Goal: Task Accomplishment & Management: Manage account settings

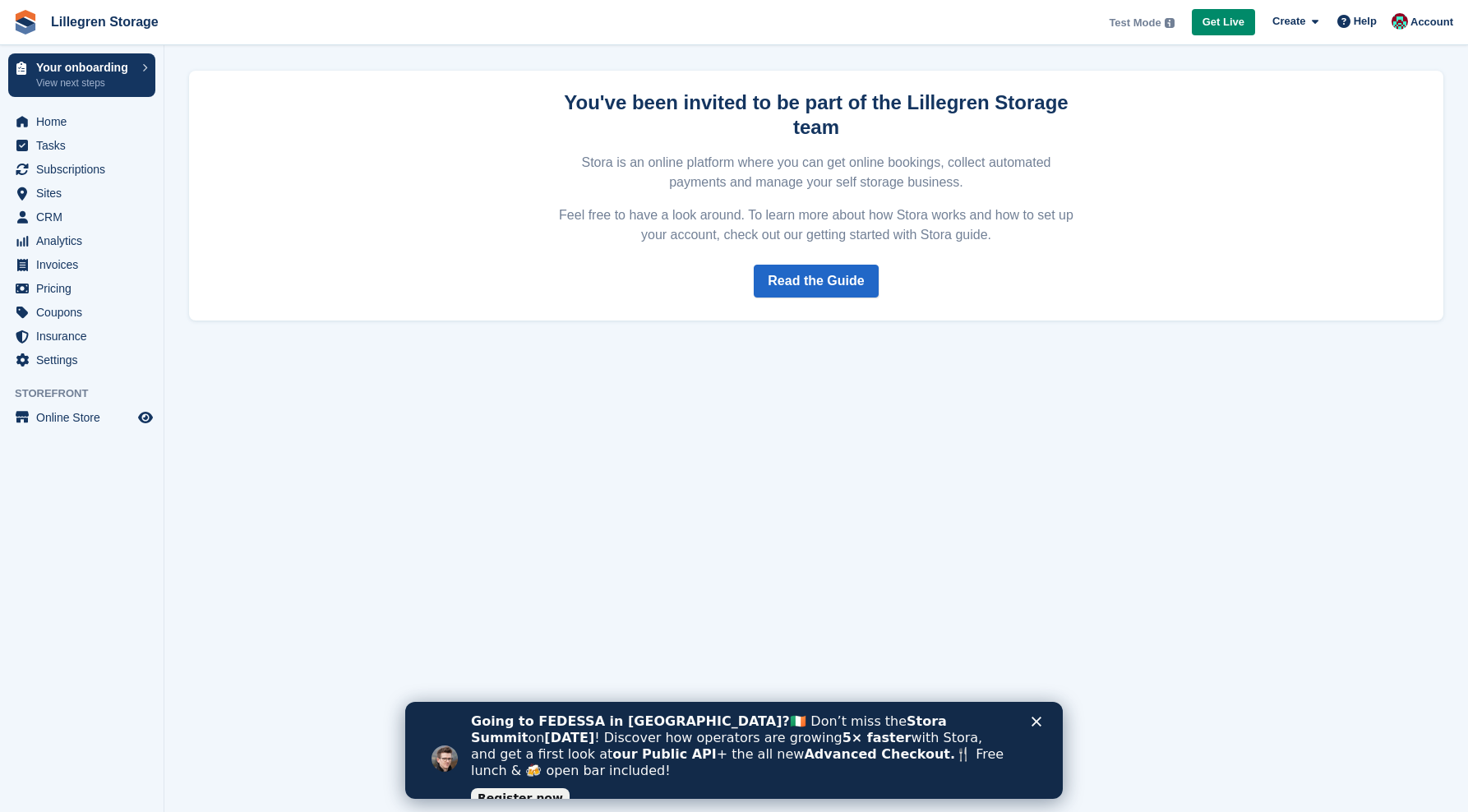
click at [892, 497] on section "Your password was set successfully. You are now signed in. You've been invited …" at bounding box center [816, 406] width 1304 height 812
click at [820, 283] on link "Read the Guide" at bounding box center [815, 281] width 124 height 33
click at [81, 116] on span "Home" at bounding box center [85, 121] width 99 height 23
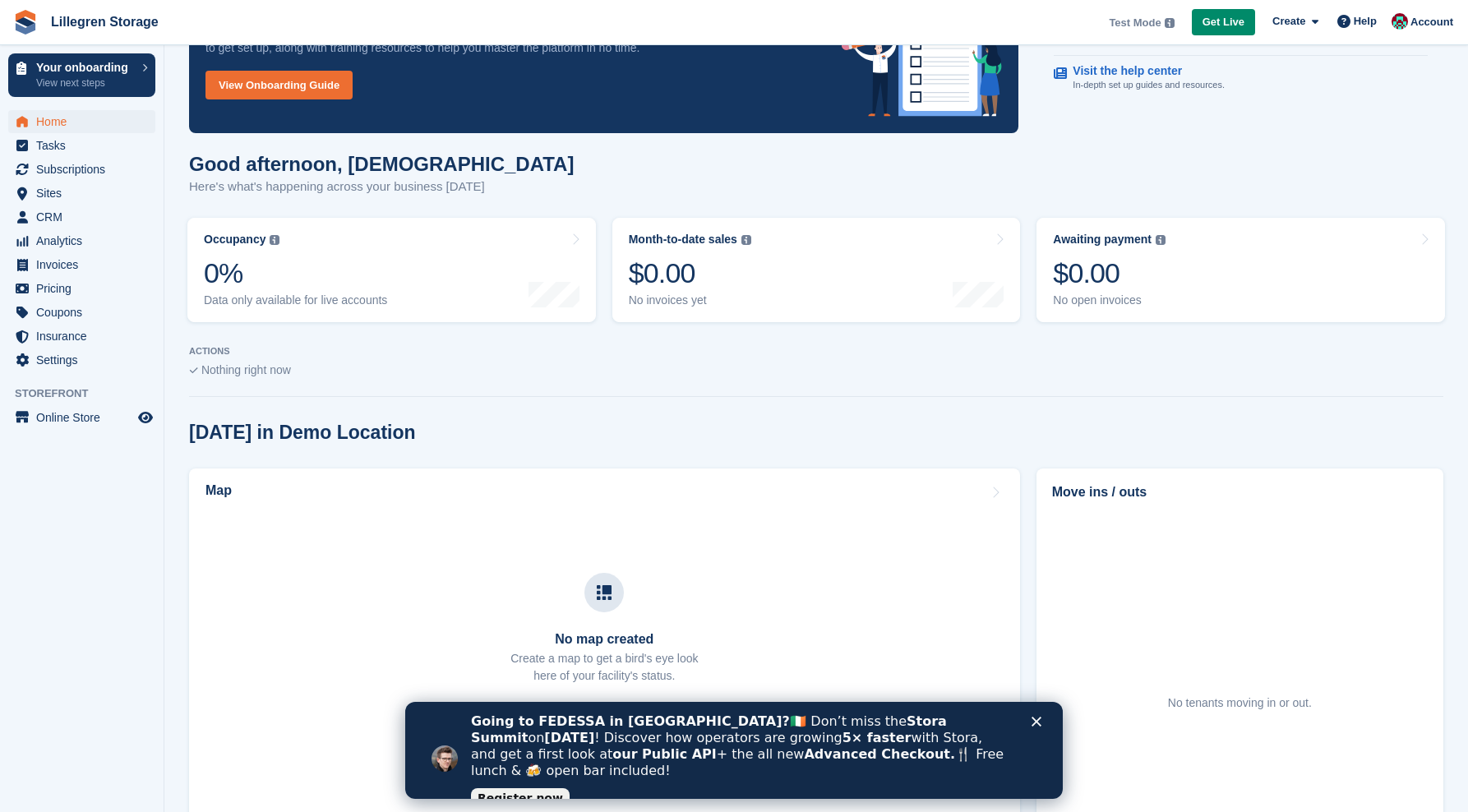
scroll to position [98, 0]
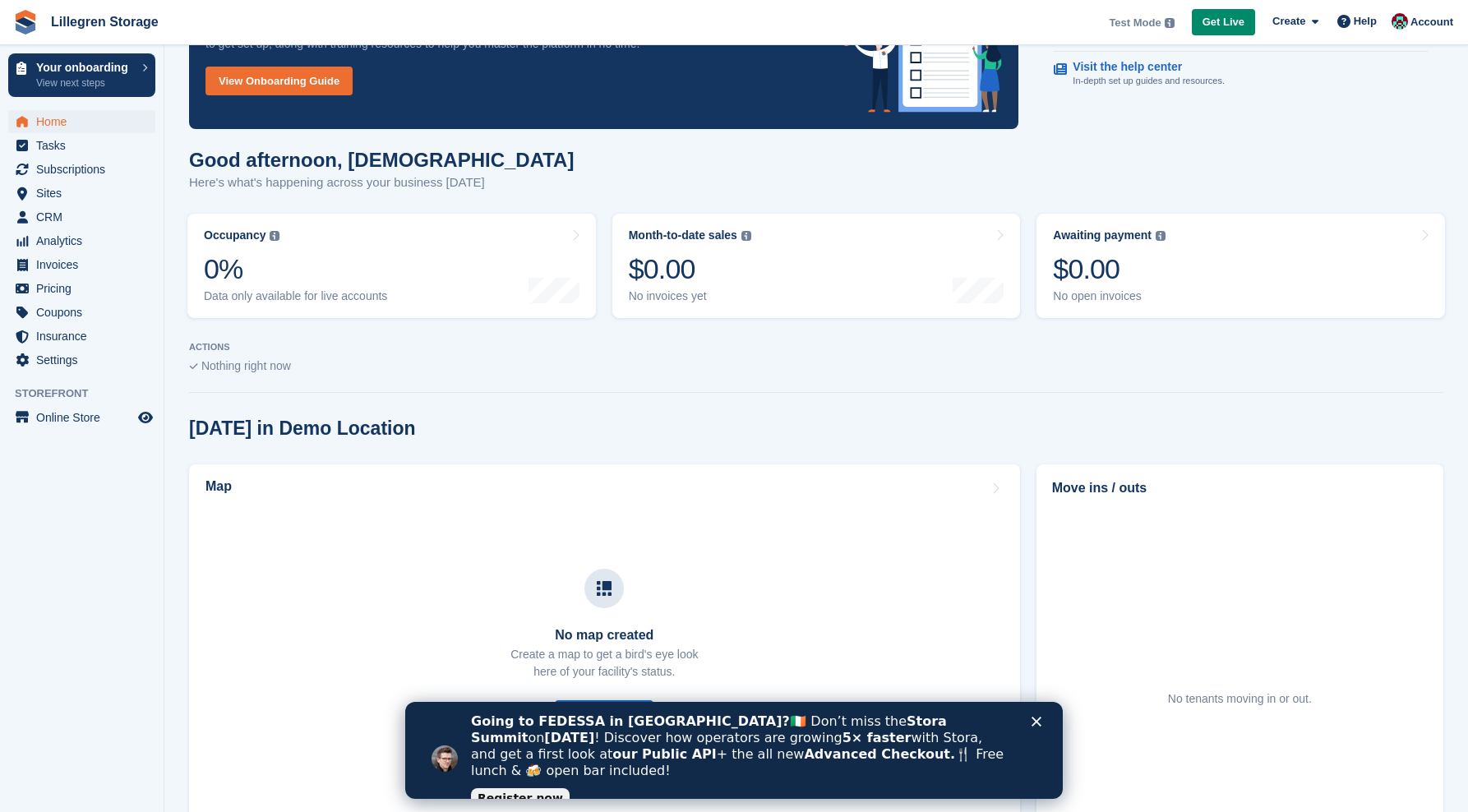
click at [1040, 720] on icon "Close" at bounding box center [1036, 721] width 10 height 10
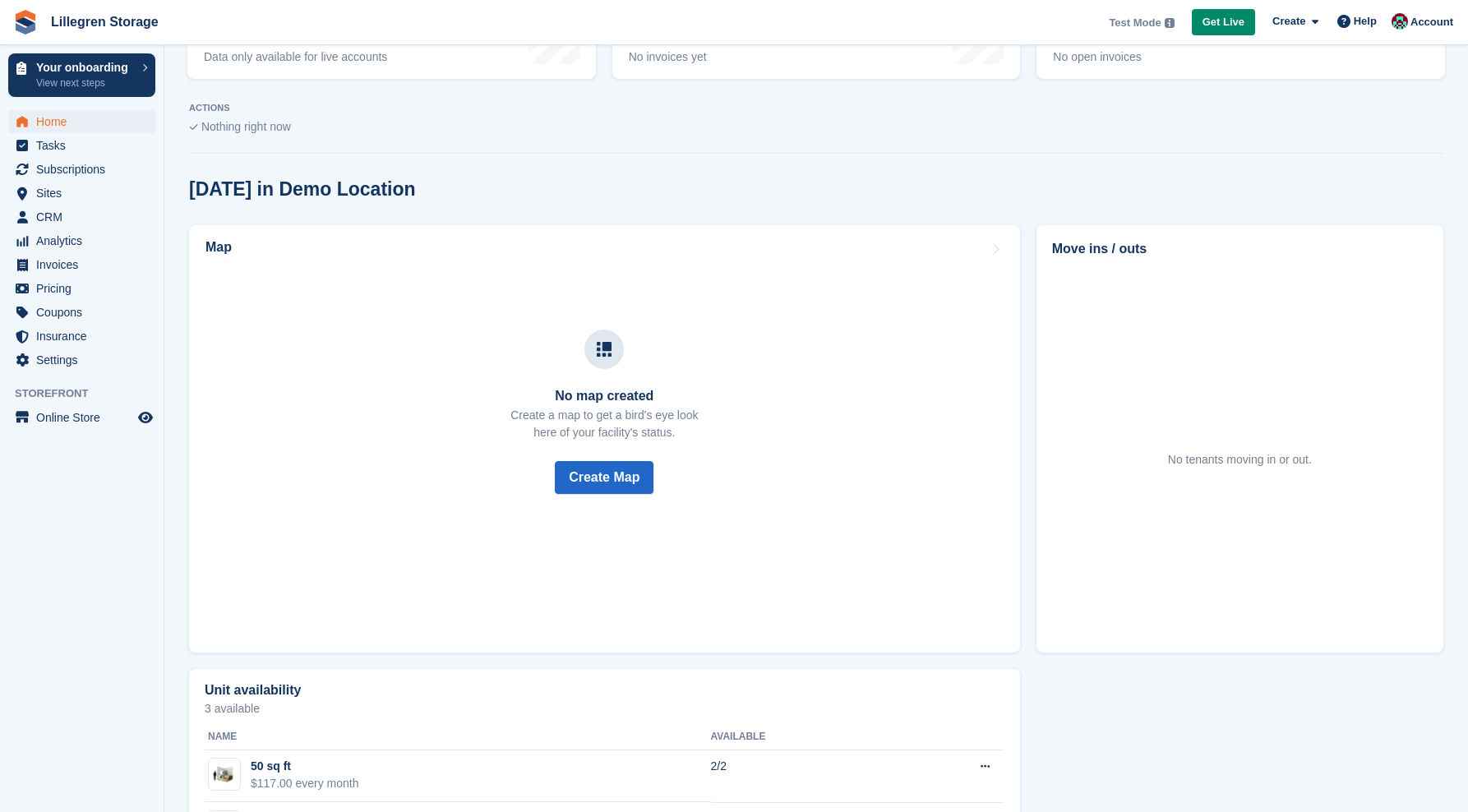
scroll to position [416, 0]
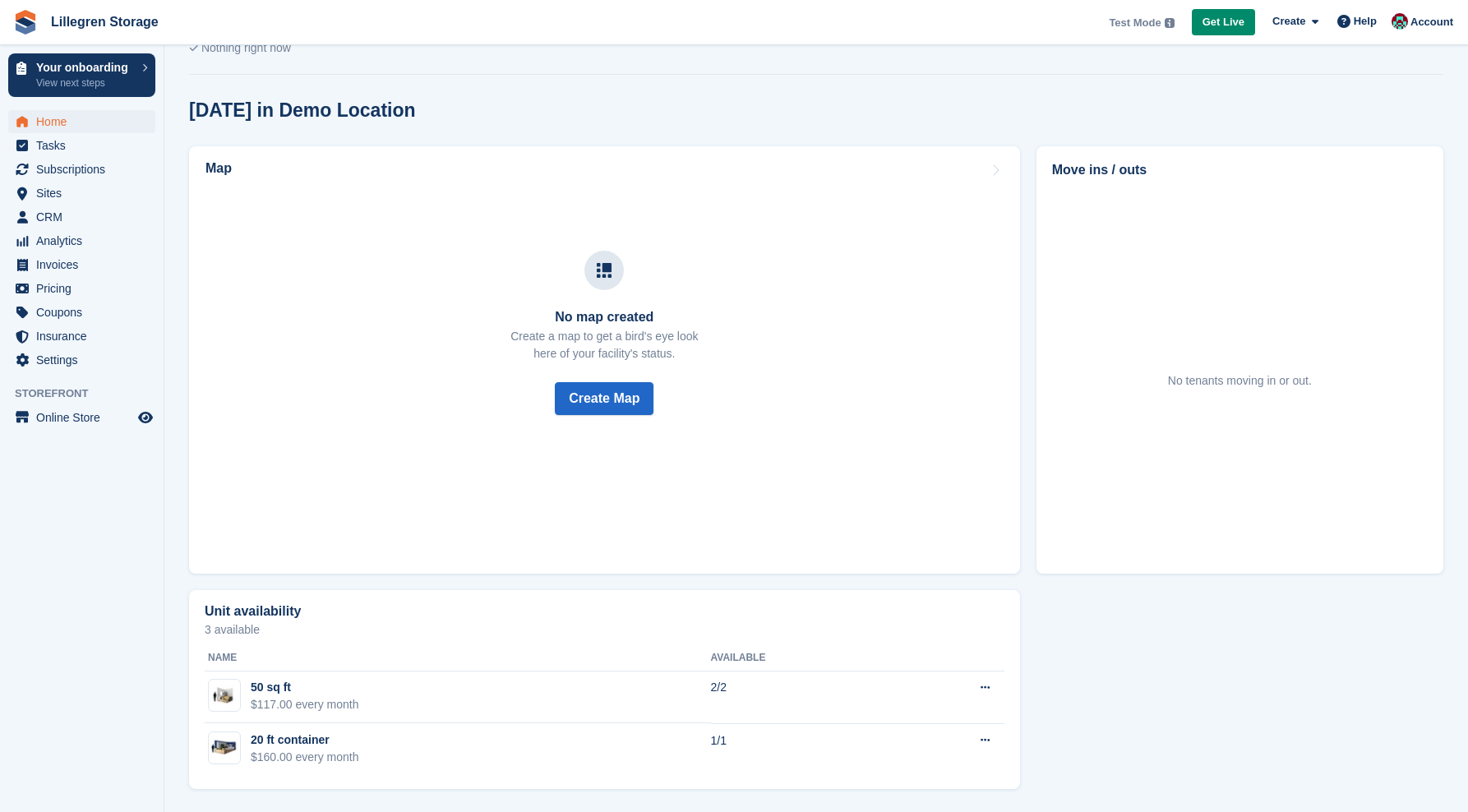
click at [441, 582] on div "Unit availability 3 available Name Available 50 sq ft $117.00 every month 2/2 E…" at bounding box center [604, 690] width 847 height 215
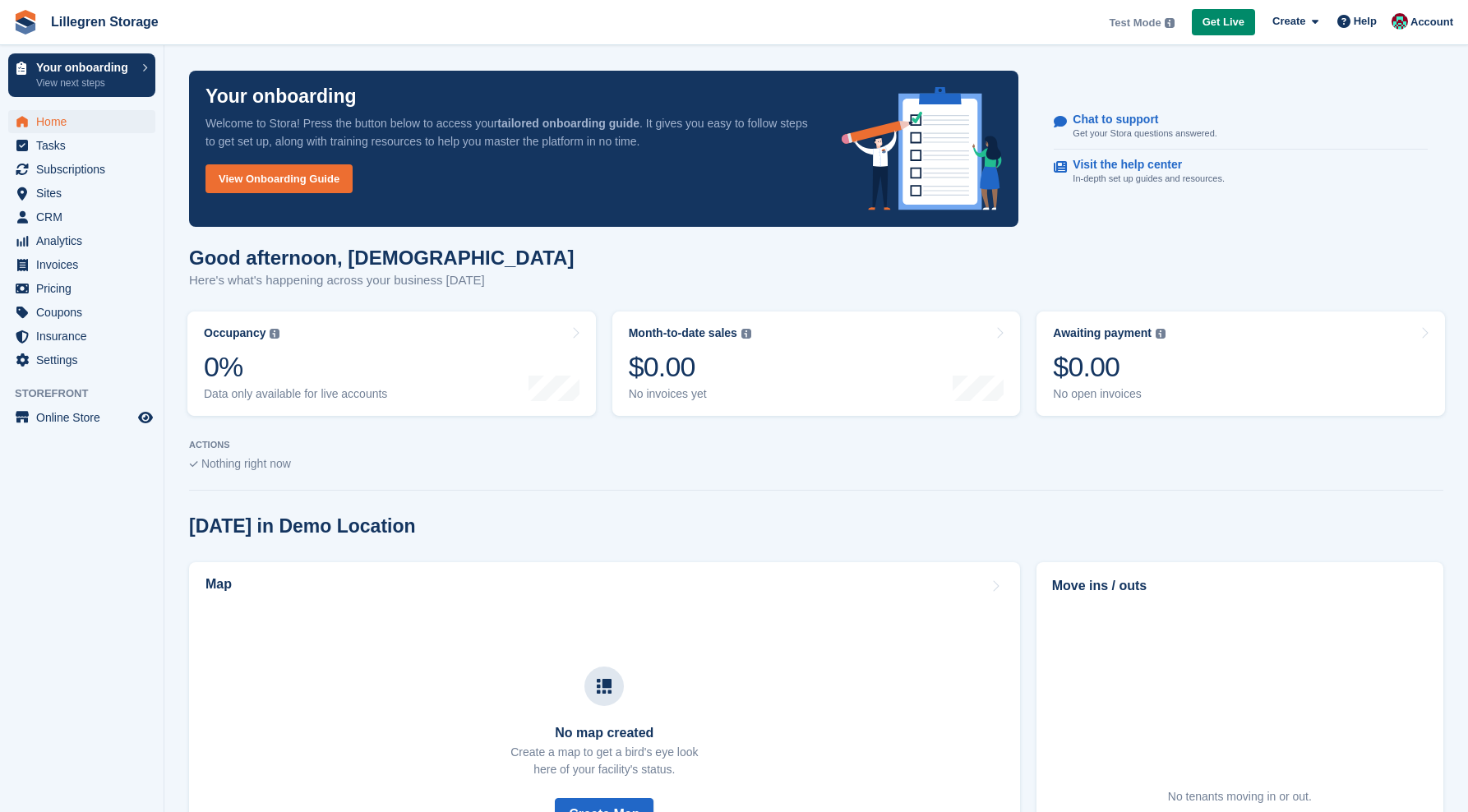
click at [112, 560] on aside "Your onboarding View next steps Home Tasks Subscriptions Subscriptions Subscrip…" at bounding box center [82, 409] width 163 height 729
click at [1428, 21] on span "Account" at bounding box center [1431, 22] width 43 height 17
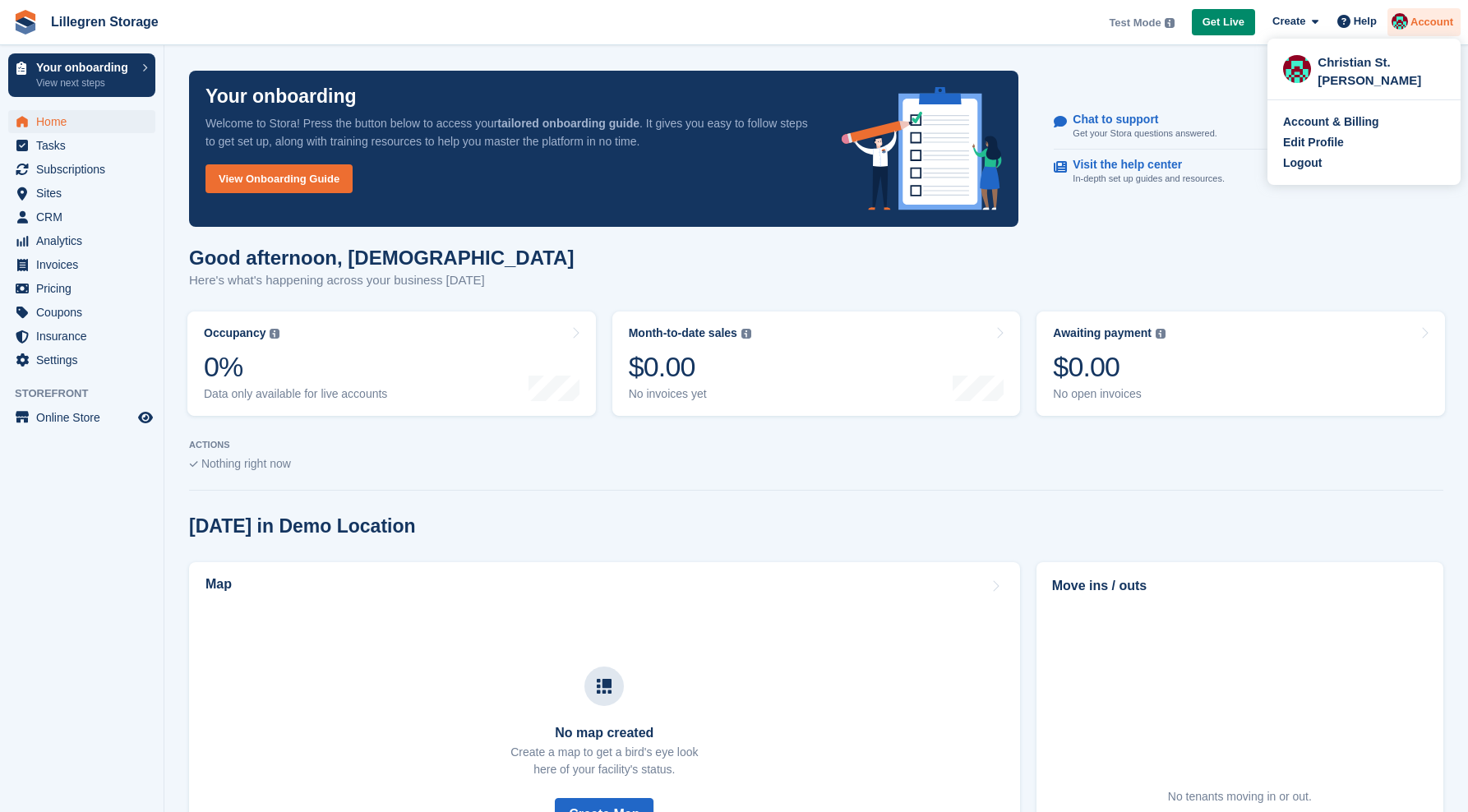
click at [1428, 21] on span "Account" at bounding box center [1431, 22] width 43 height 17
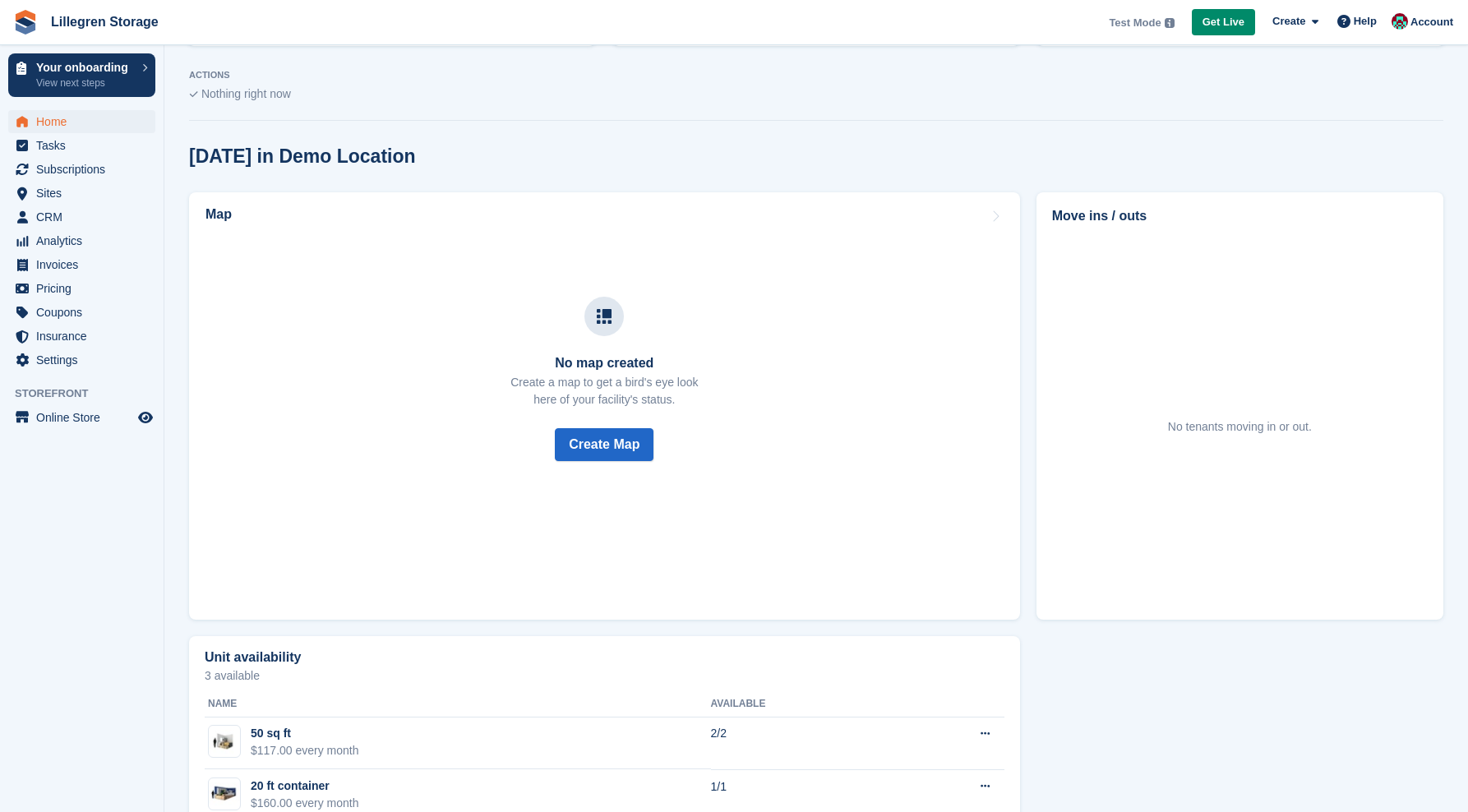
scroll to position [416, 0]
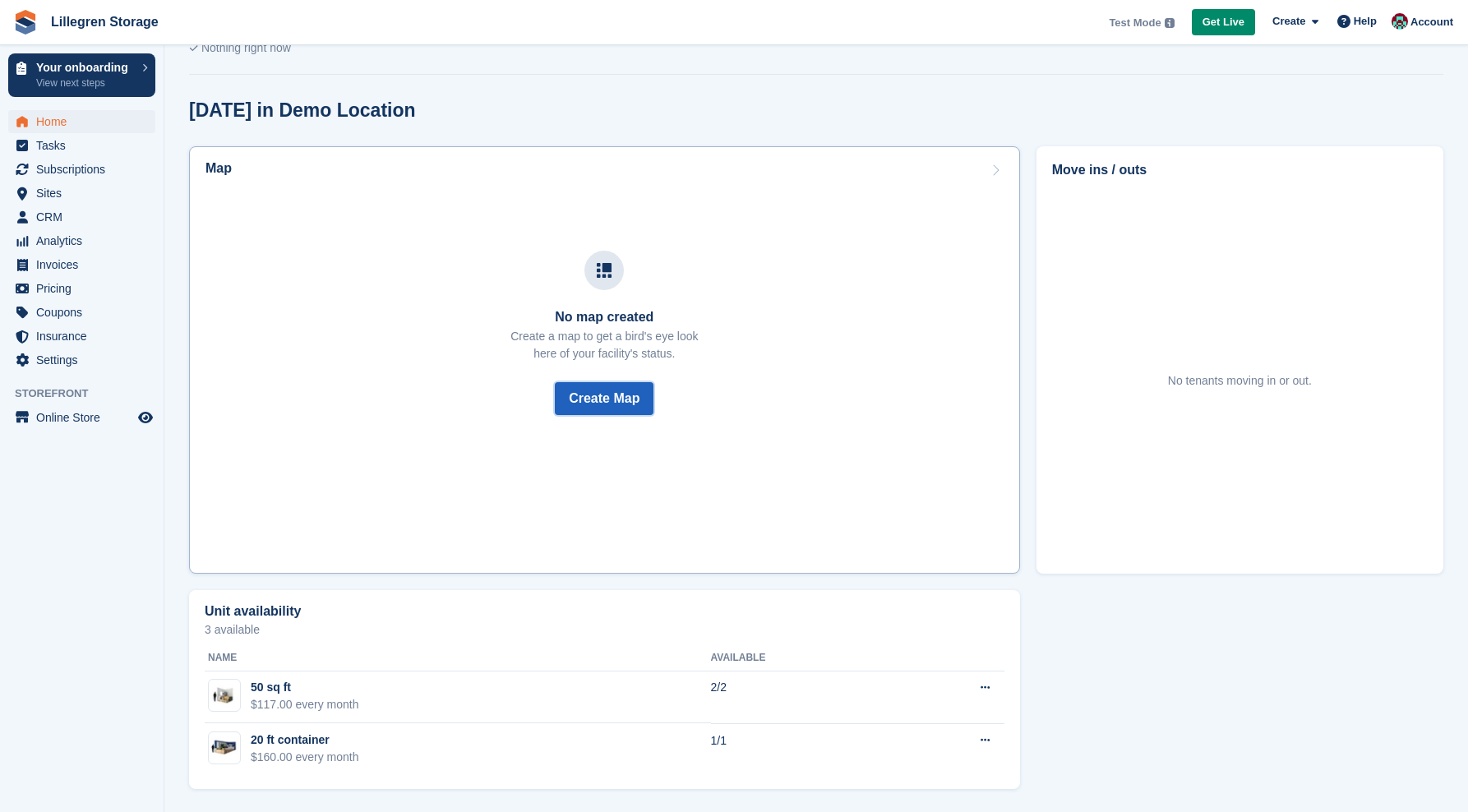
click at [601, 395] on button "Create Map" at bounding box center [603, 398] width 99 height 33
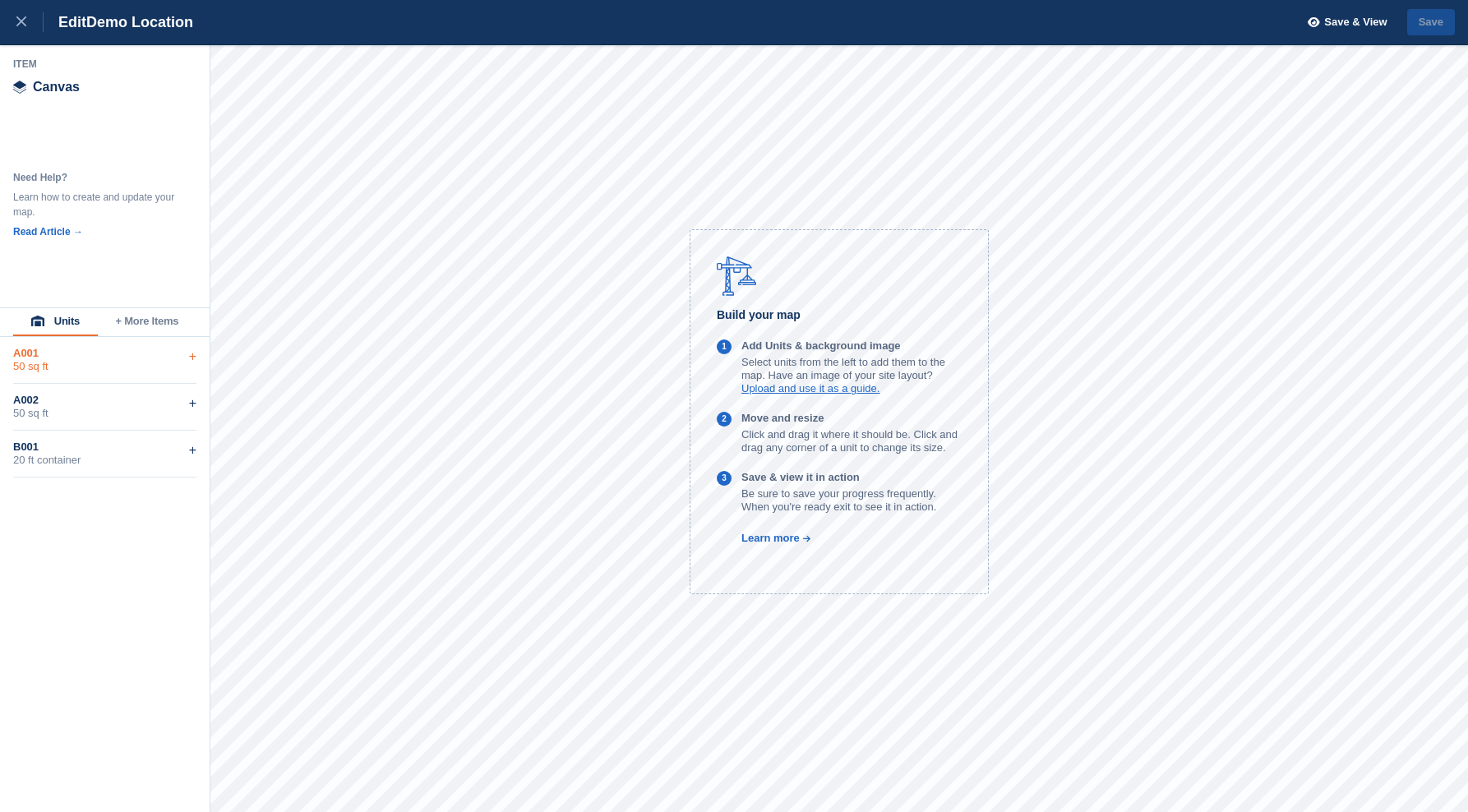
click at [86, 353] on div "A001" at bounding box center [105, 352] width 183 height 13
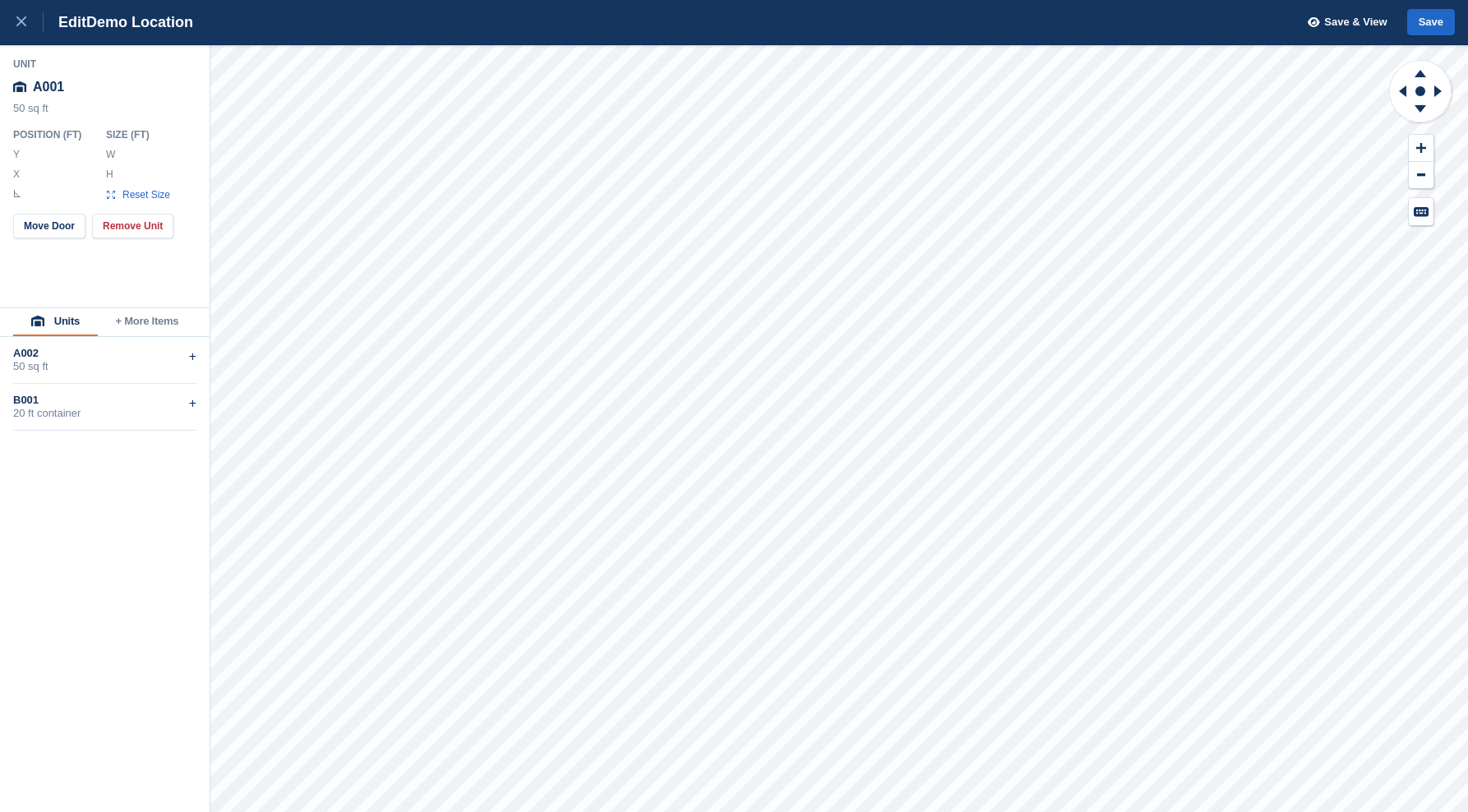
click at [40, 88] on div "A001" at bounding box center [105, 88] width 184 height 30
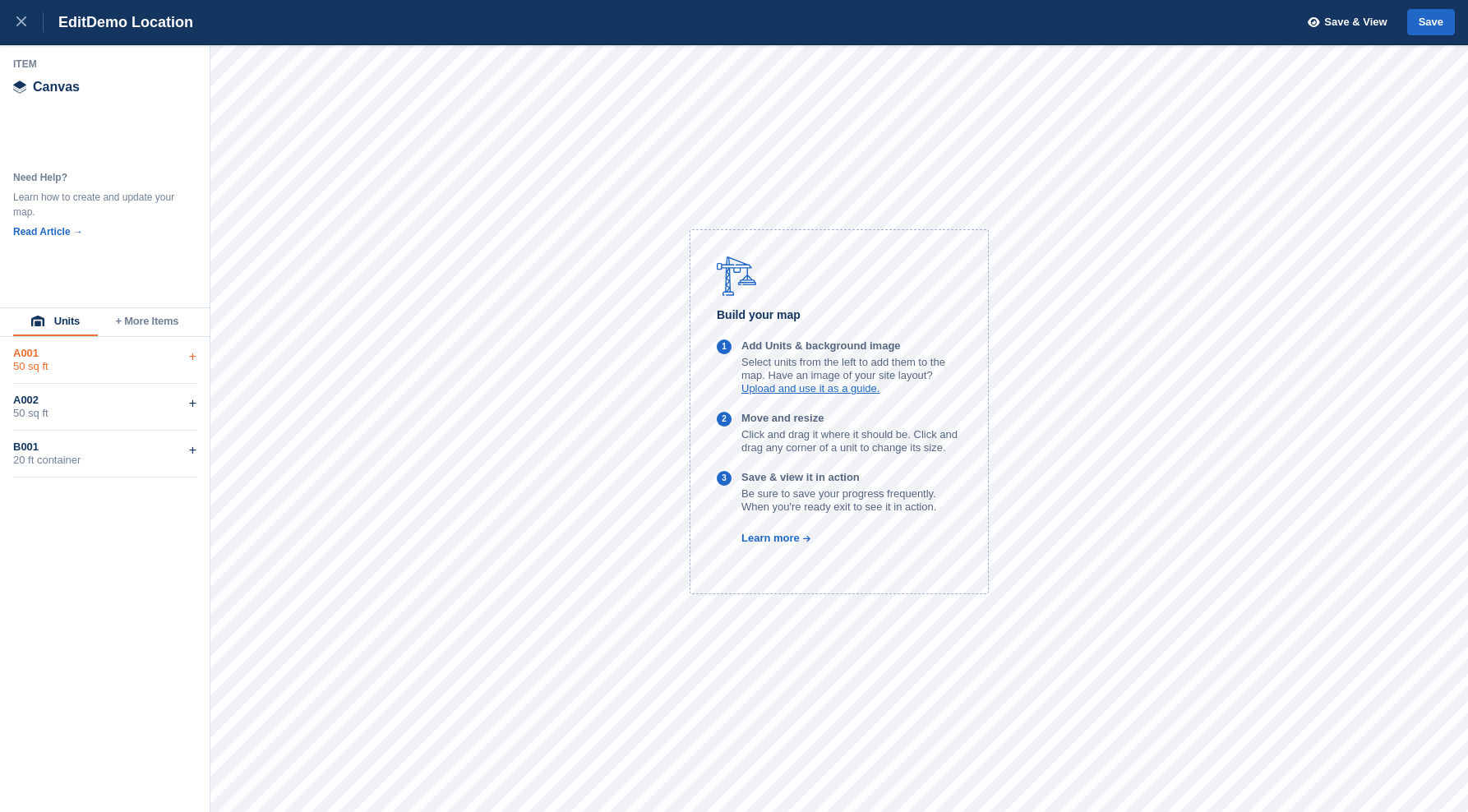
click at [191, 356] on div "+" at bounding box center [192, 356] width 7 height 20
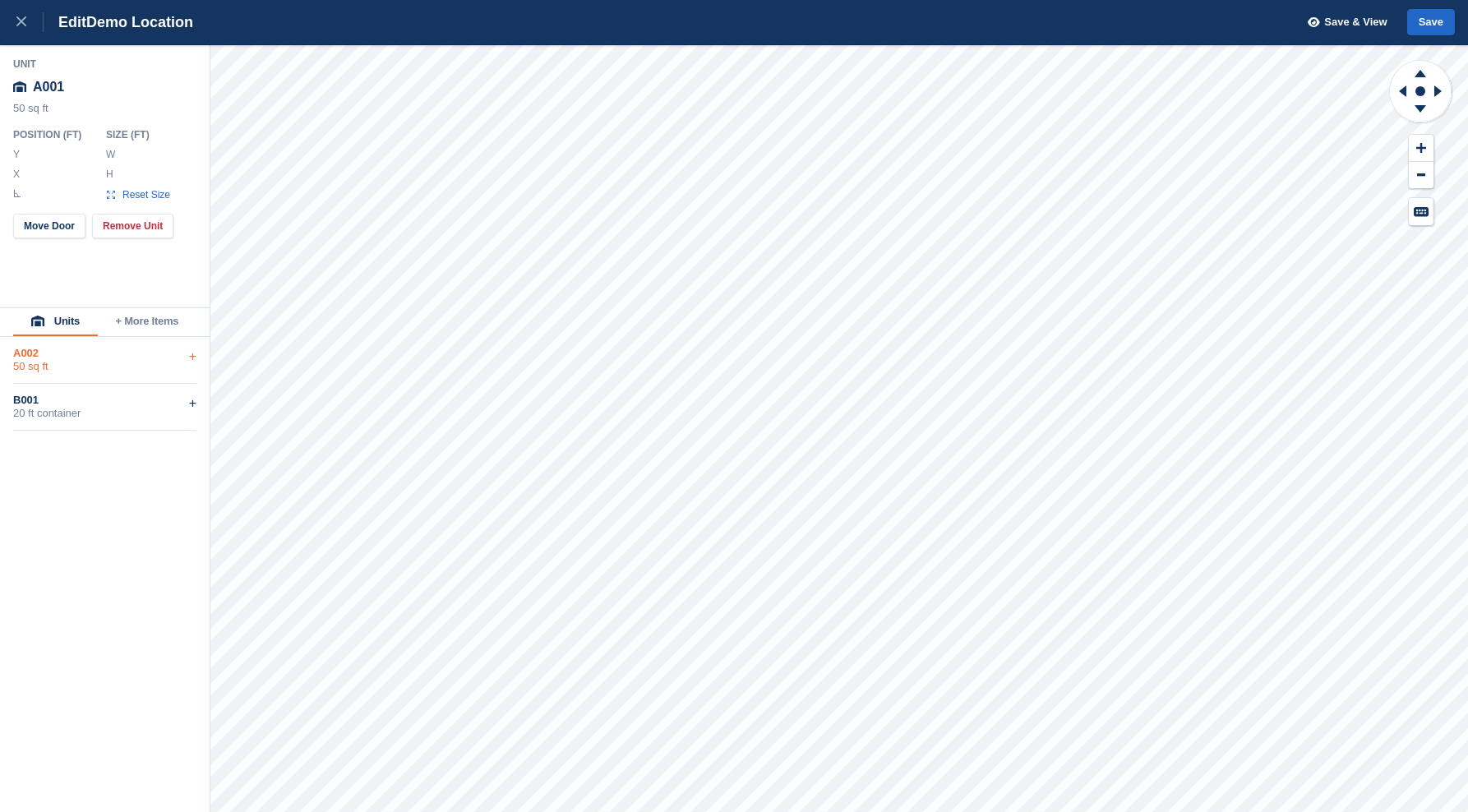
click at [191, 356] on div "+" at bounding box center [192, 356] width 7 height 20
click at [195, 354] on div "+" at bounding box center [192, 356] width 7 height 20
type input "*****"
type input "***"
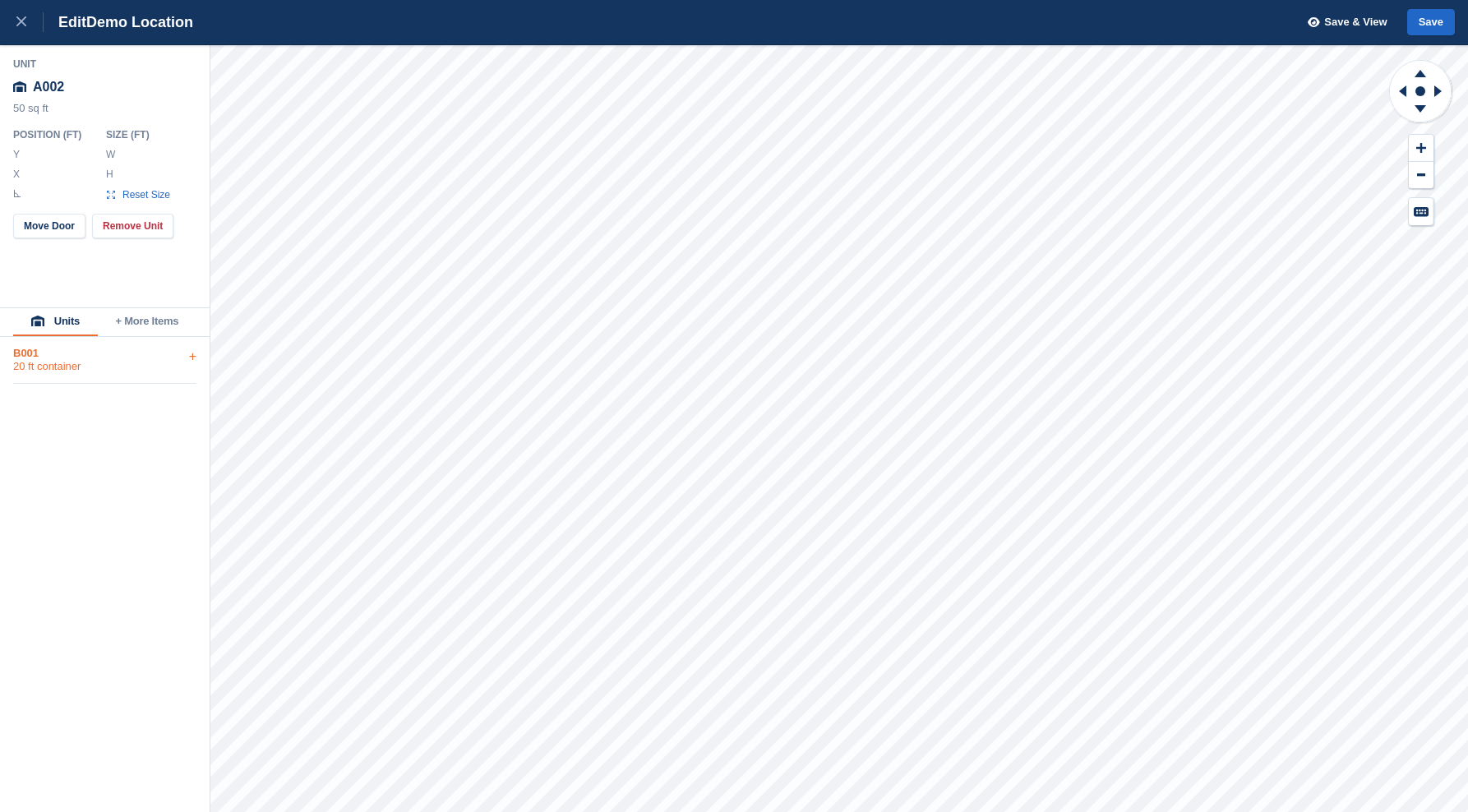
type input "**"
click at [170, 316] on button "+ More Items" at bounding box center [146, 322] width 99 height 28
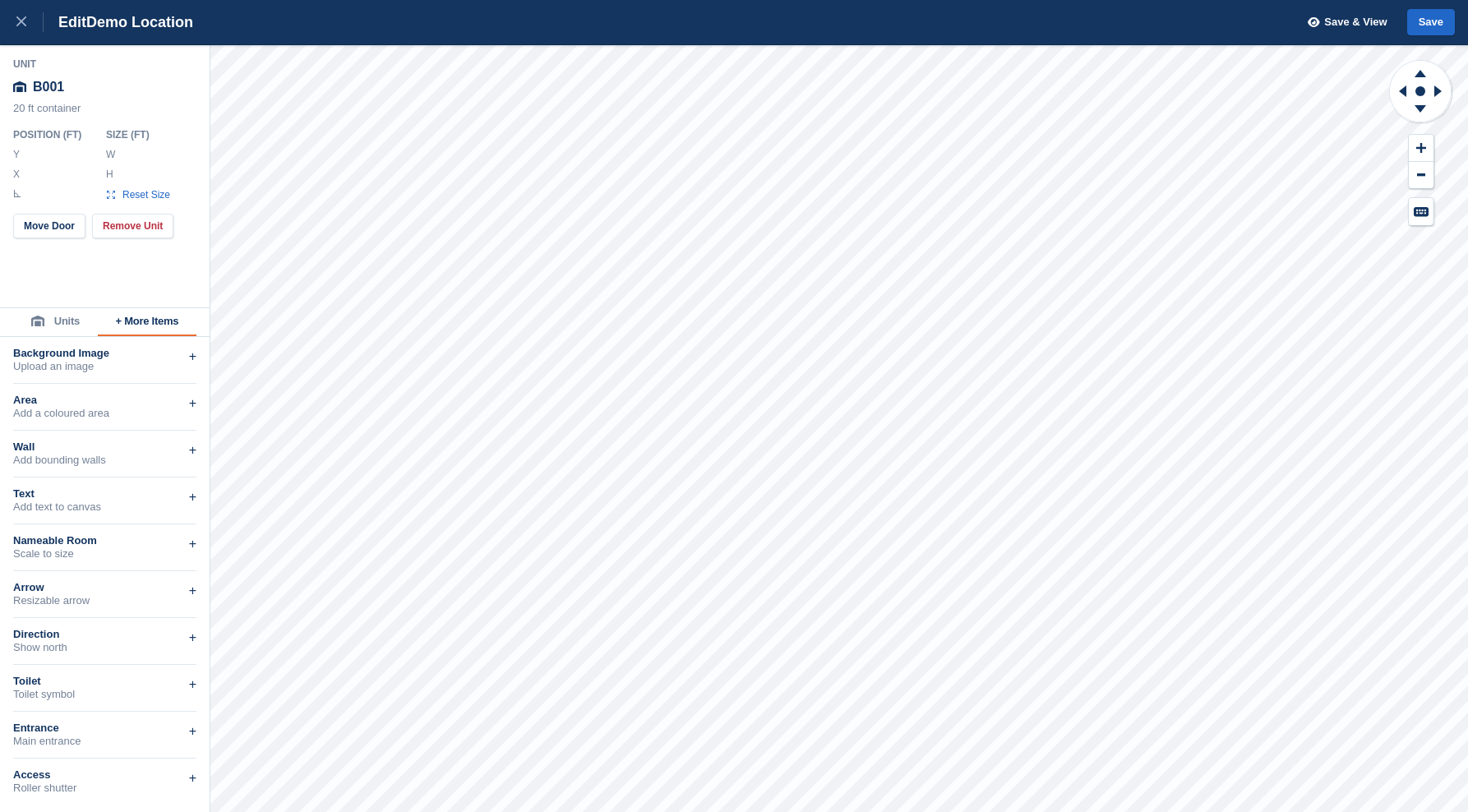
click at [71, 266] on div "Unit B001 20 ft container Position ( FT ) Y ***** X ***** * Size ( FT ) W *** H…" at bounding box center [105, 176] width 210 height 263
click at [20, 25] on icon at bounding box center [22, 22] width 10 height 10
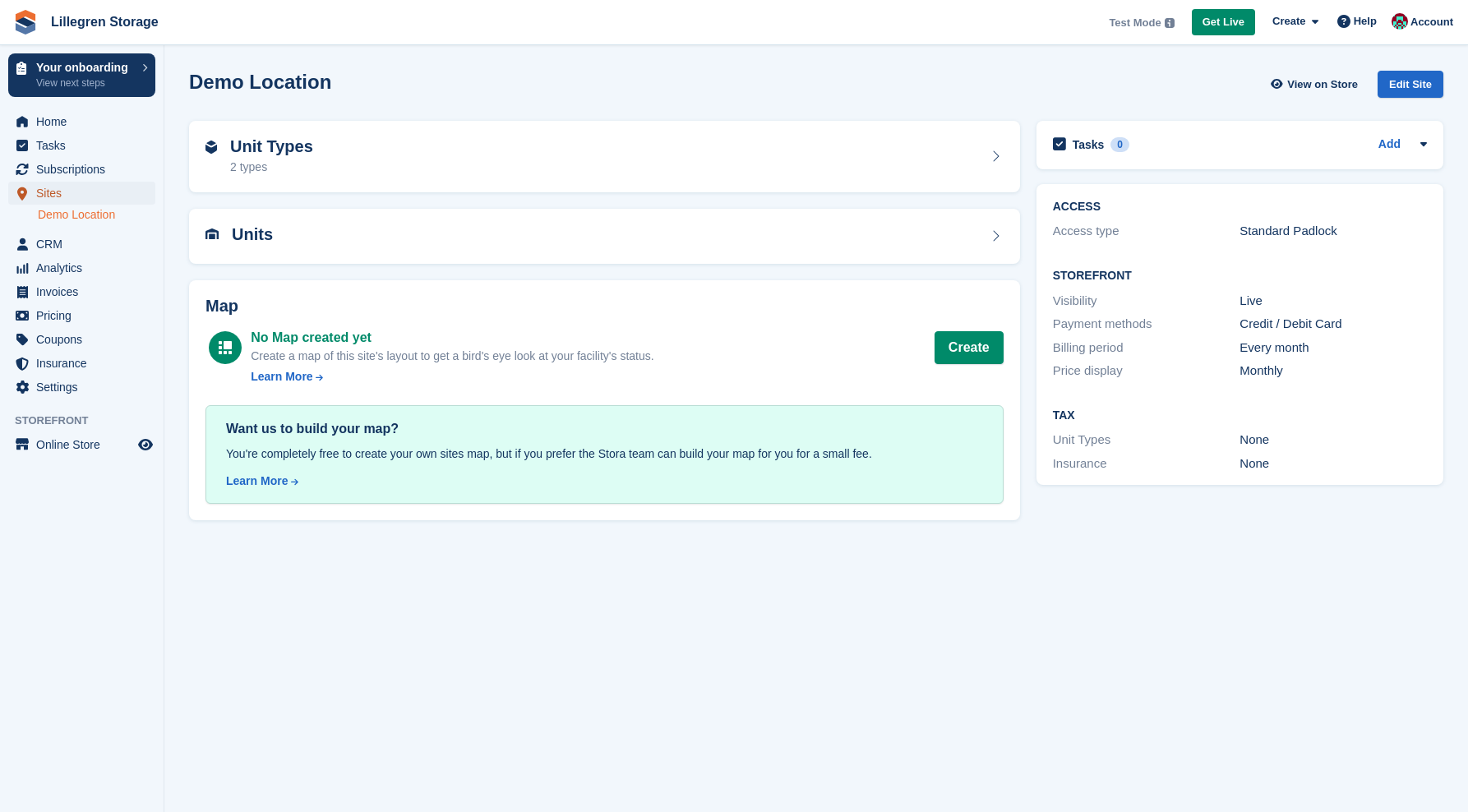
click at [68, 191] on span "Sites" at bounding box center [85, 193] width 99 height 23
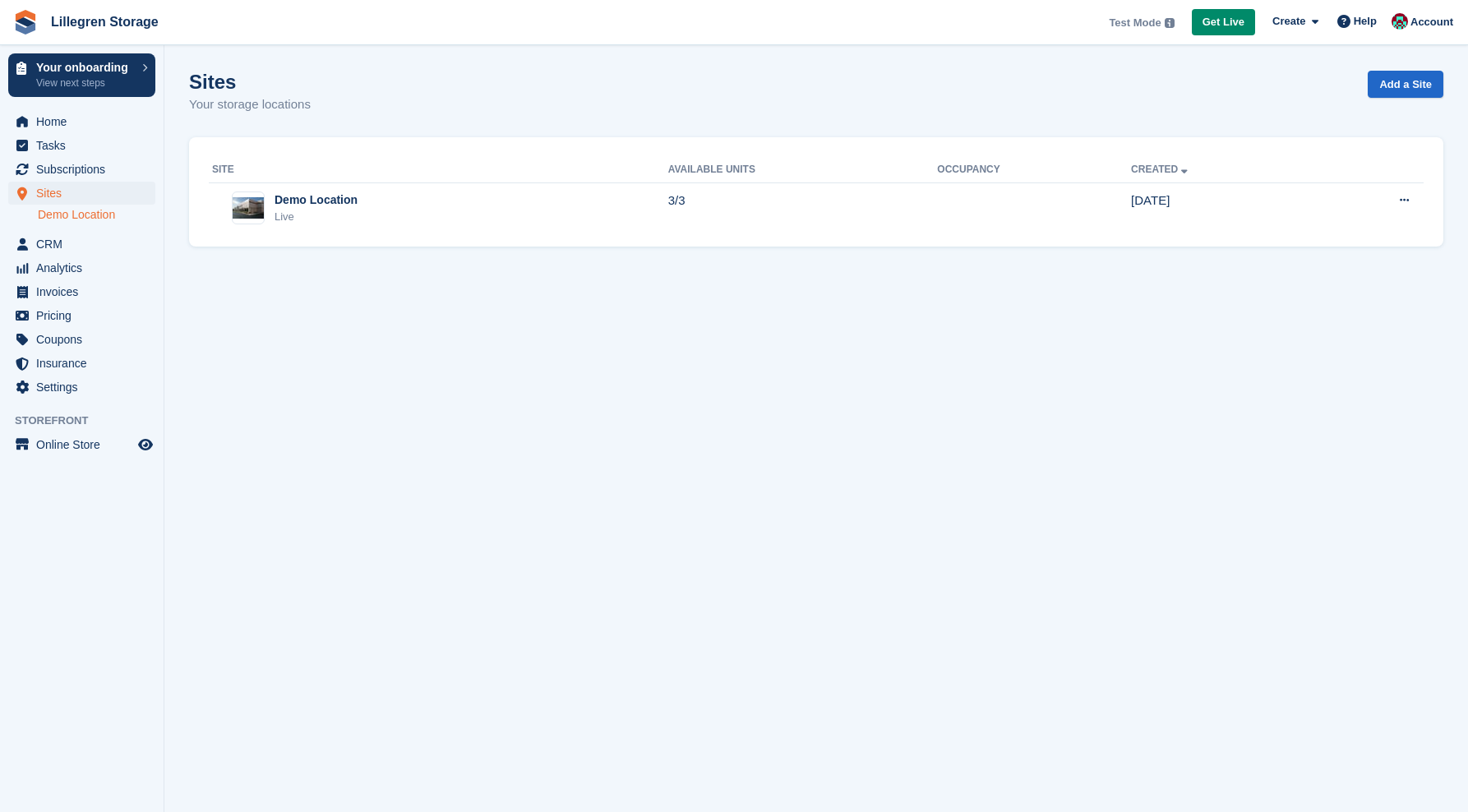
click at [82, 214] on link "Demo Location" at bounding box center [97, 215] width 117 height 16
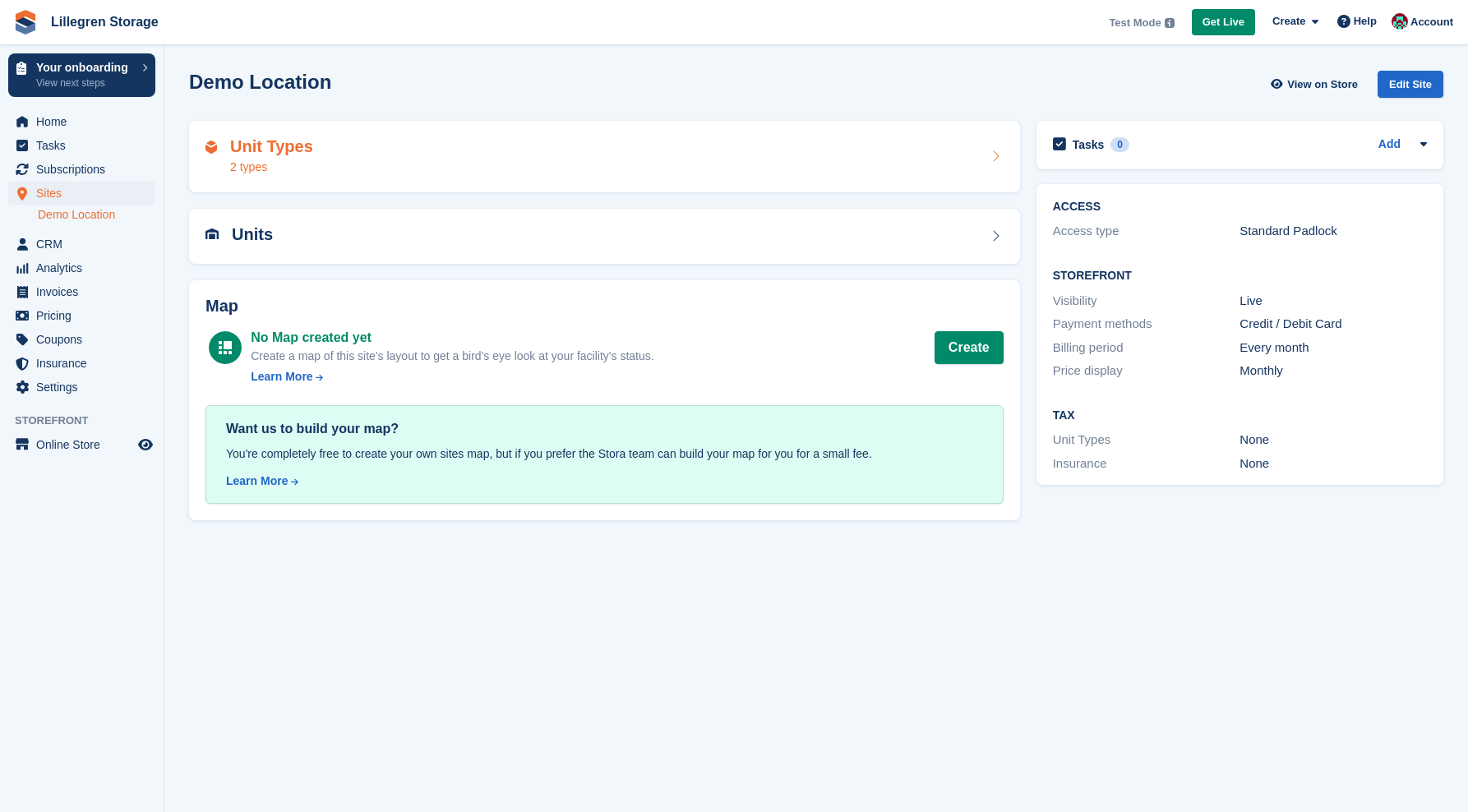
click at [323, 140] on div "Unit Types 2 types" at bounding box center [604, 157] width 798 height 40
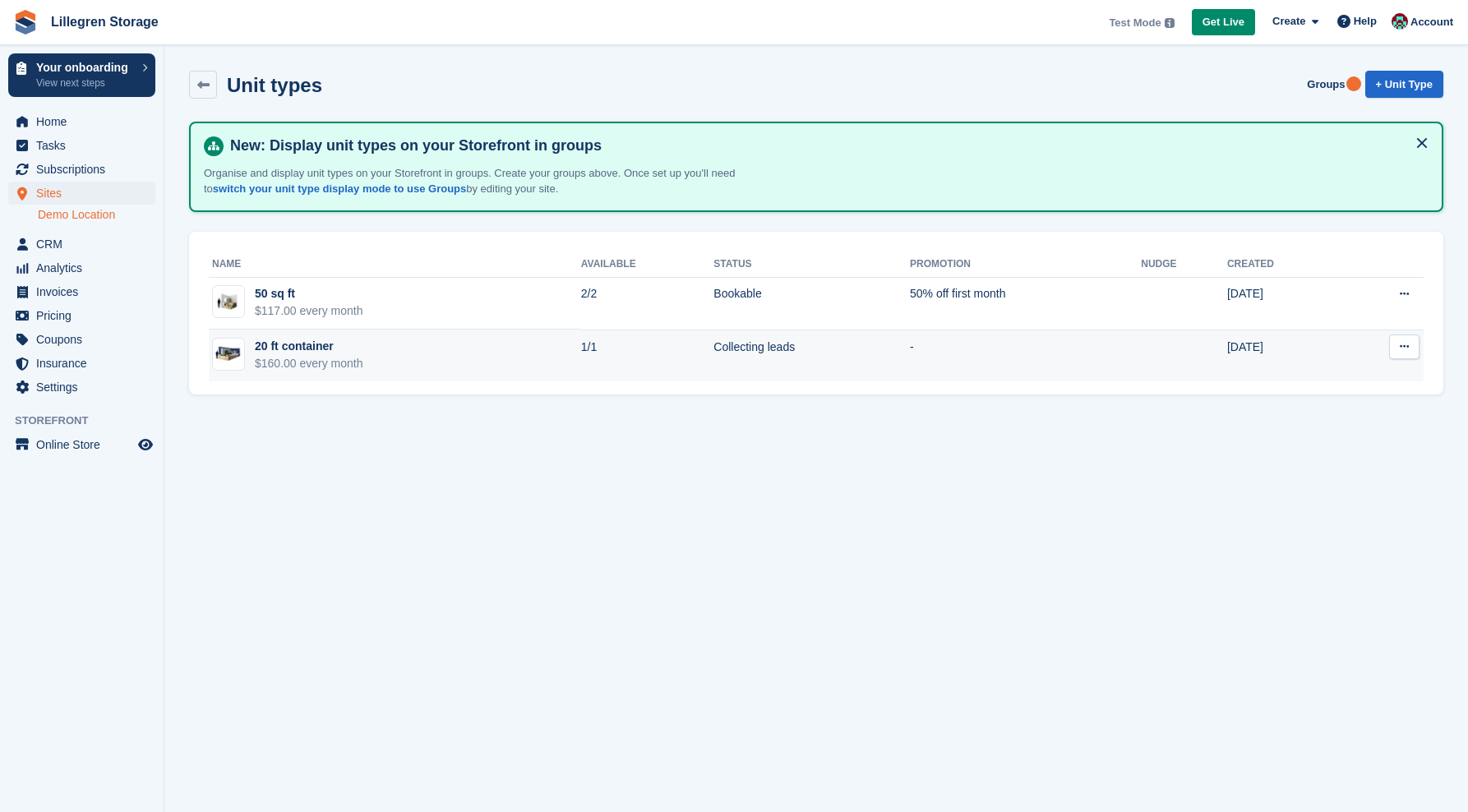
click at [1412, 344] on button at bounding box center [1404, 346] width 31 height 25
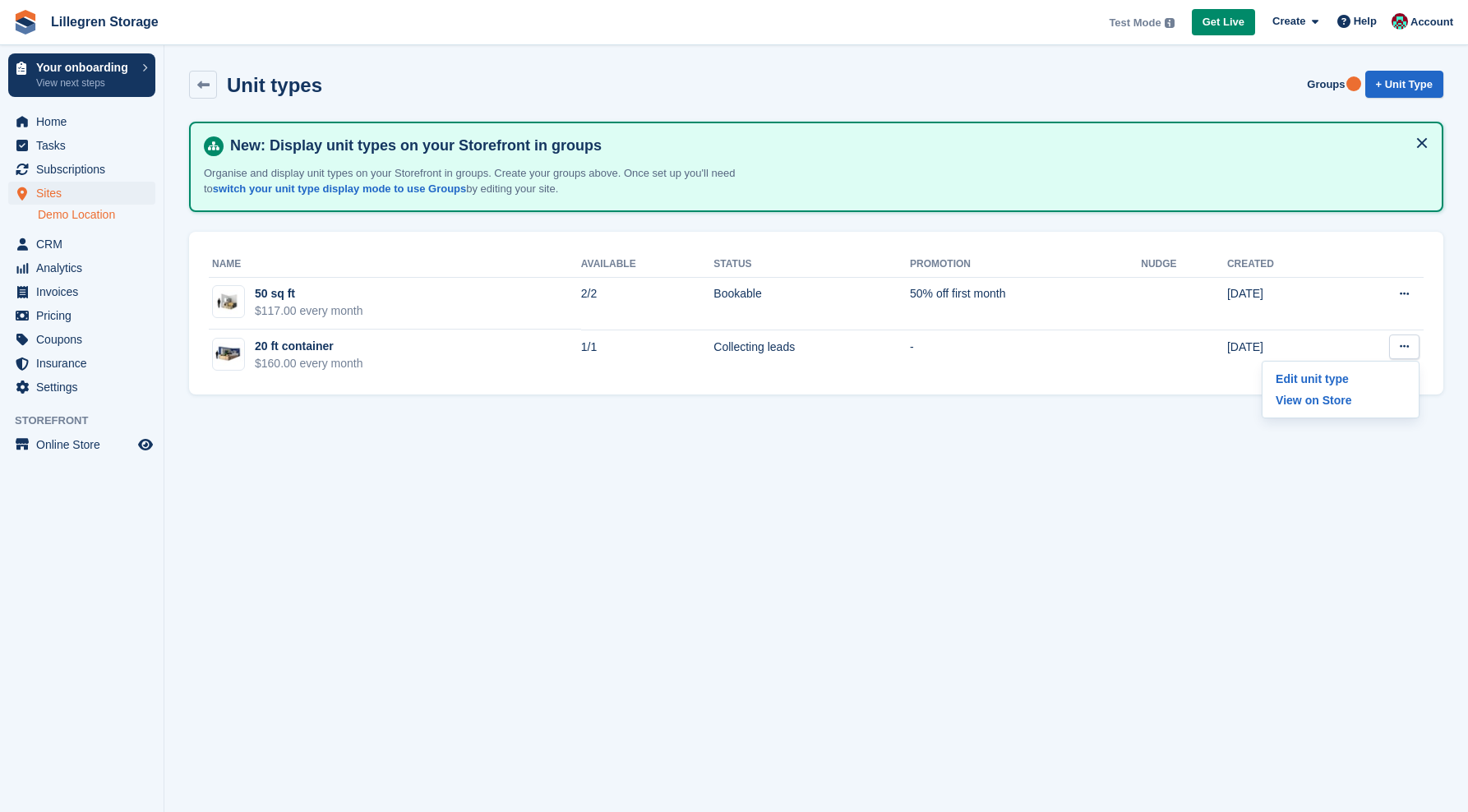
click at [1004, 490] on section "Unit types Groups + Unit Type New: Display unit types on your Storefront in gro…" at bounding box center [816, 406] width 1304 height 812
click at [385, 185] on link "switch your unit type display mode to use Groups" at bounding box center [339, 188] width 253 height 12
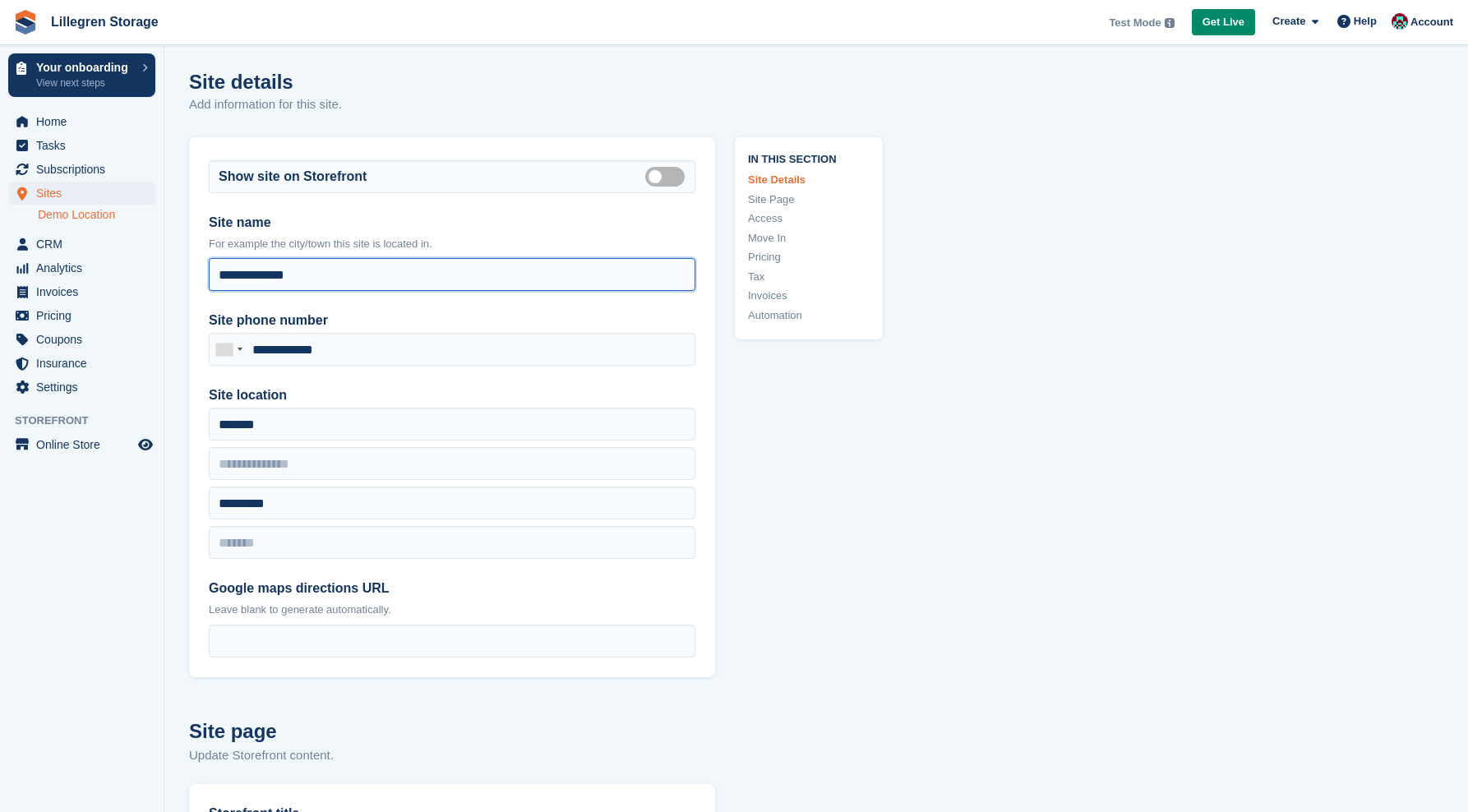
click at [399, 263] on input "**********" at bounding box center [452, 274] width 487 height 33
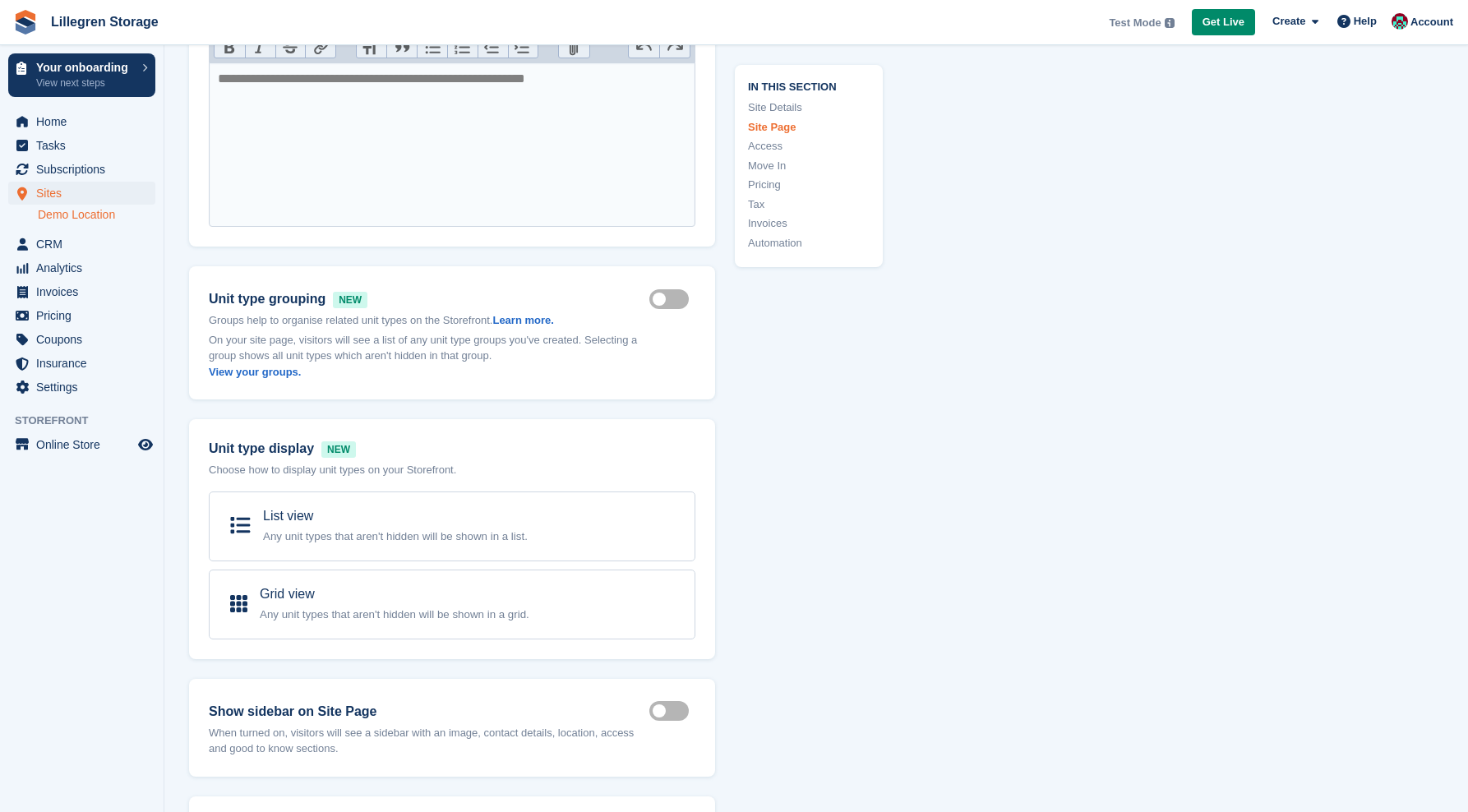
scroll to position [934, 0]
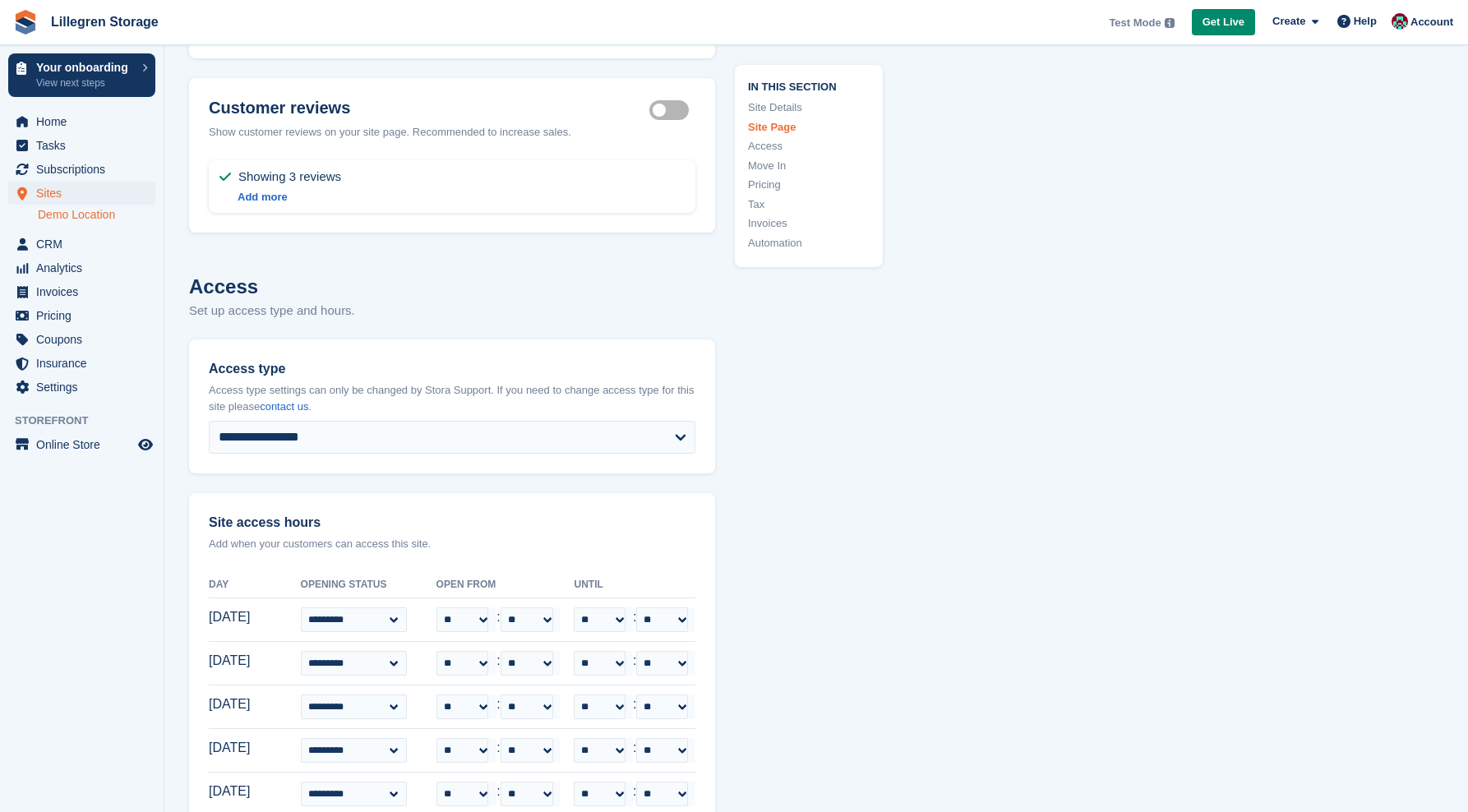
click at [541, 458] on div "**********" at bounding box center [452, 406] width 526 height 134
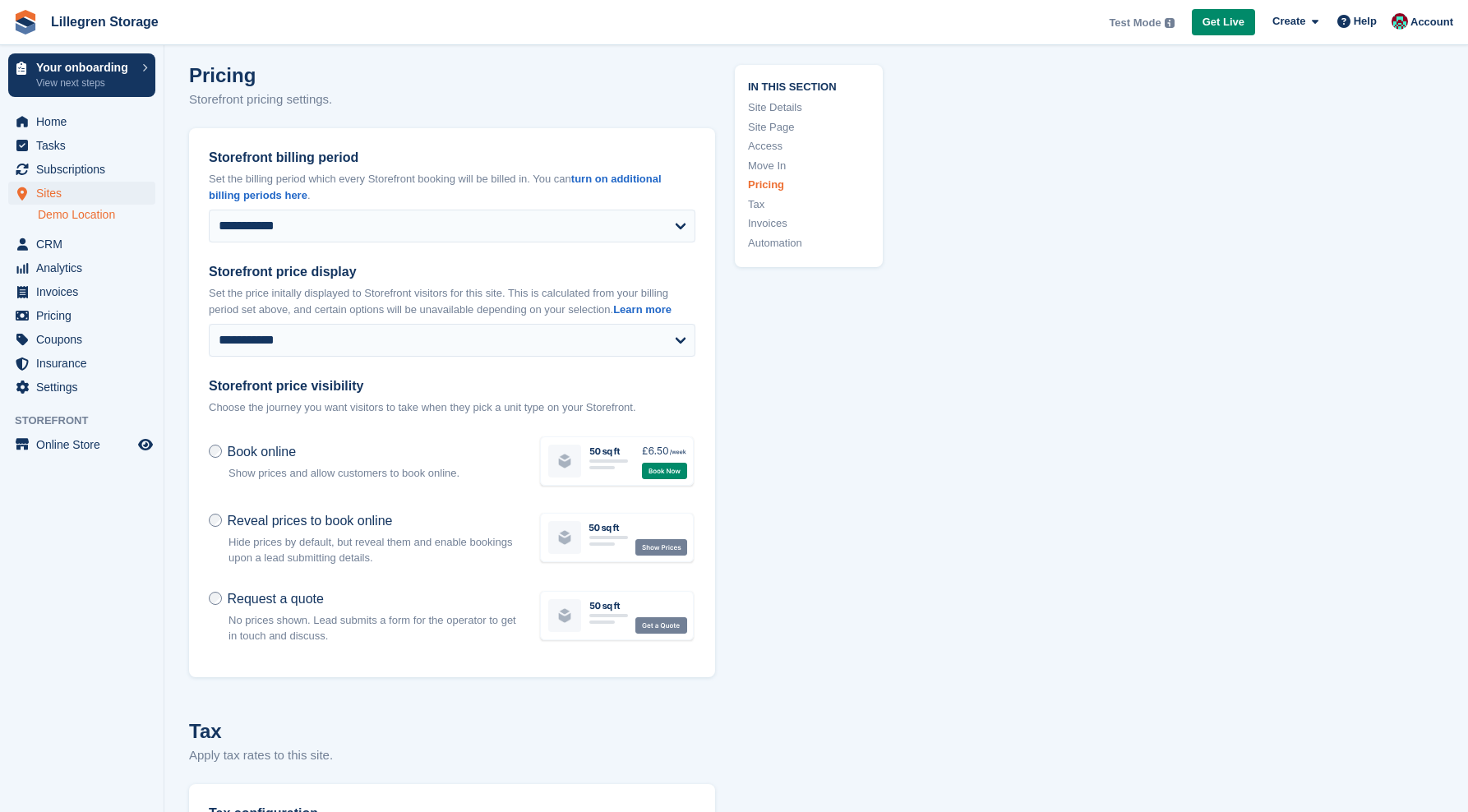
scroll to position [4823, 0]
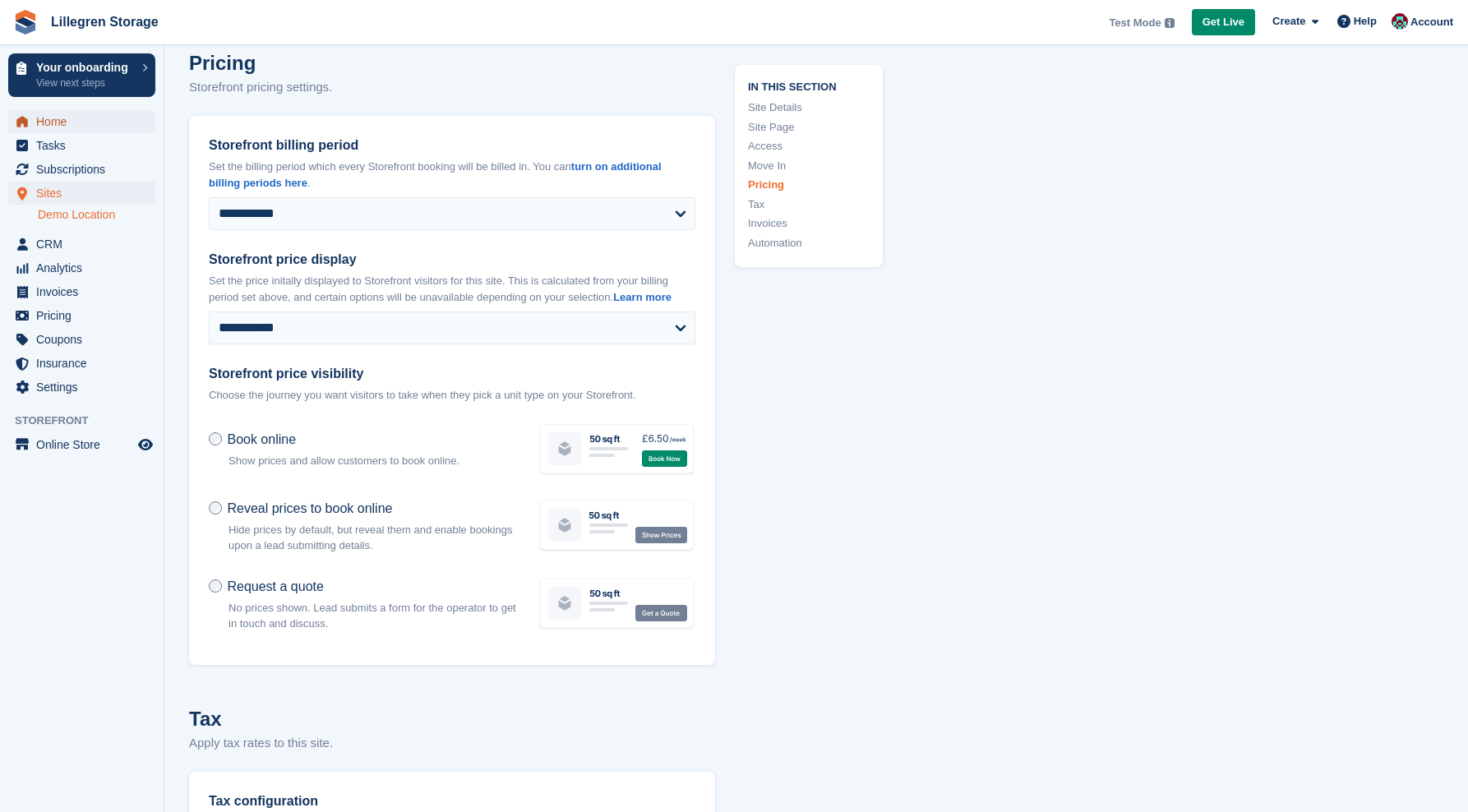
click at [80, 124] on span "Home" at bounding box center [85, 121] width 99 height 23
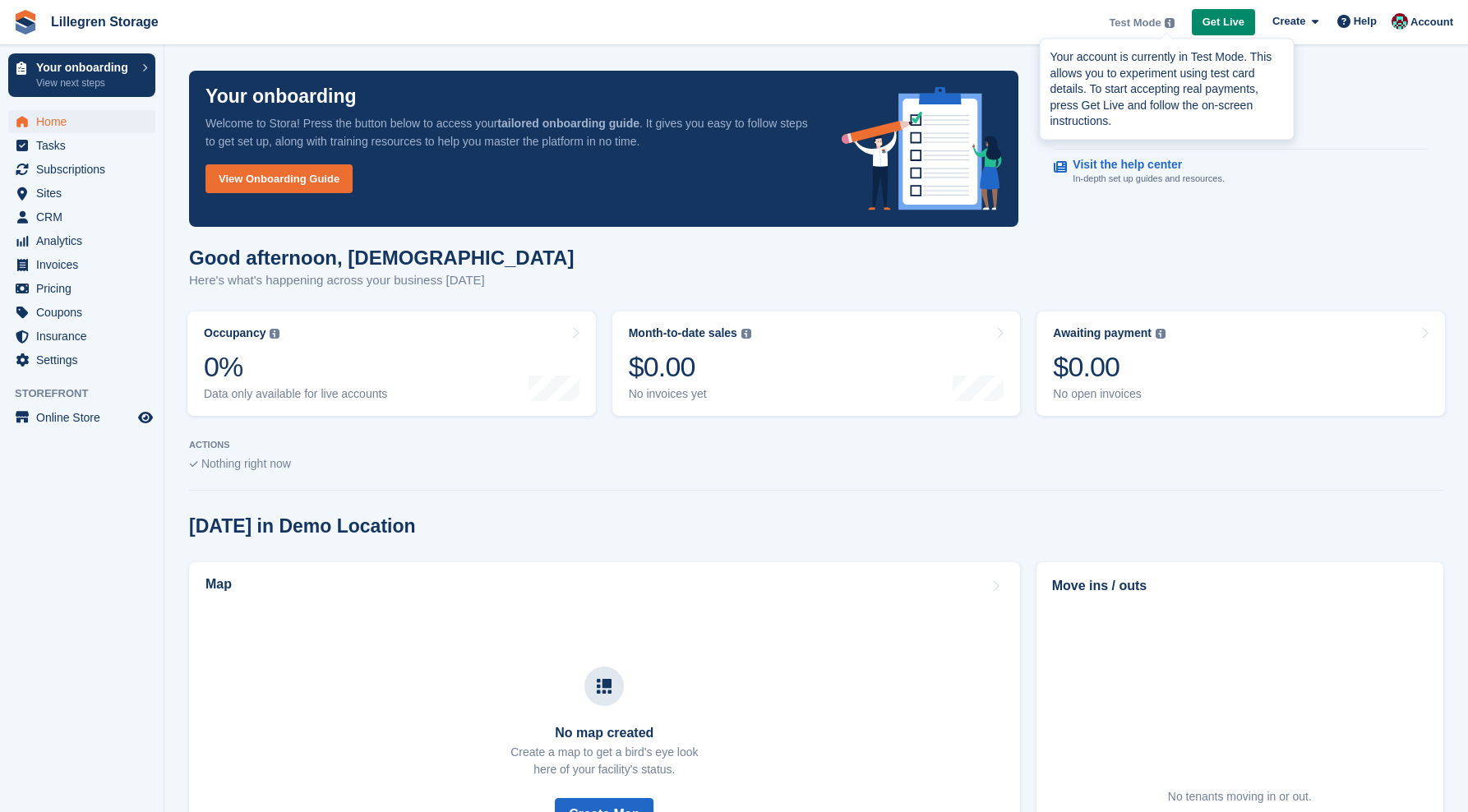
click at [1168, 26] on img at bounding box center [1169, 23] width 10 height 10
